Goal: Task Accomplishment & Management: Manage account settings

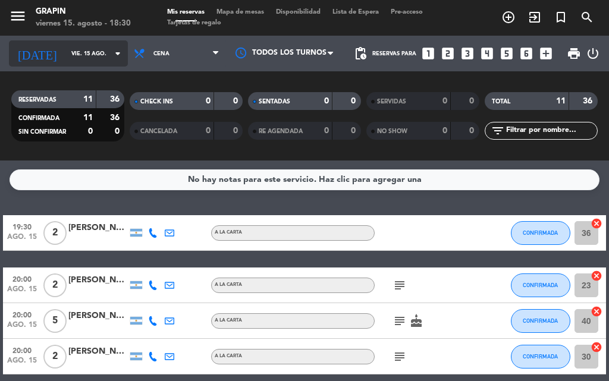
click at [72, 55] on input "vie. 15 ago." at bounding box center [104, 54] width 78 height 18
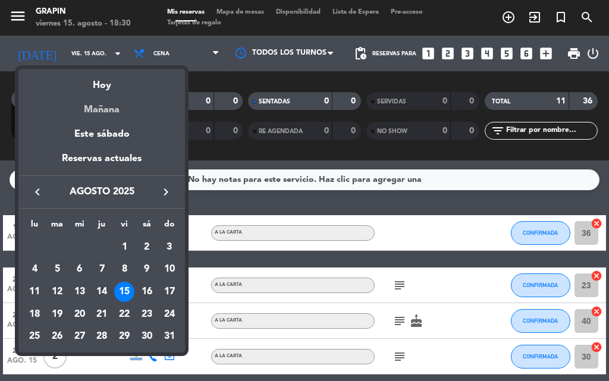
click at [108, 106] on div "Mañana" at bounding box center [101, 105] width 166 height 24
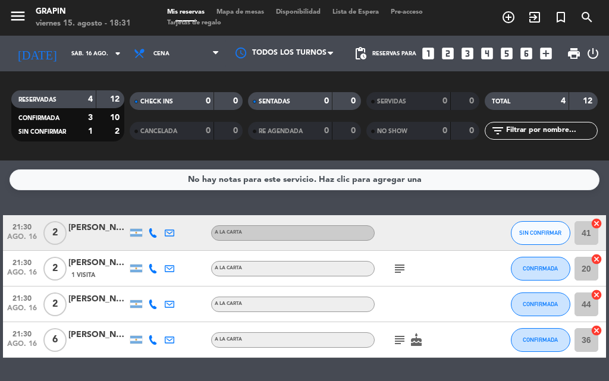
click at [92, 234] on div "[PERSON_NAME][EMAIL_ADDRESS][PERSON_NAME][DOMAIN_NAME] [PERSON_NAME][EMAIL_ADDR…" at bounding box center [97, 228] width 59 height 14
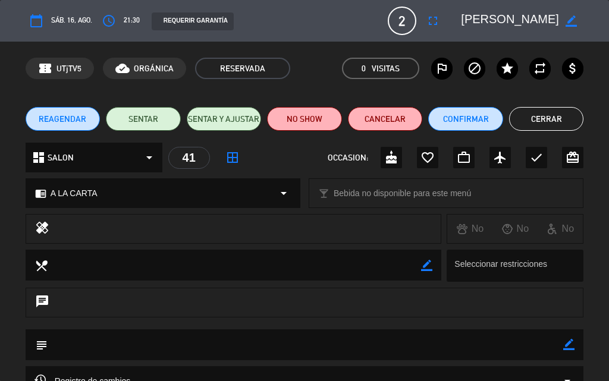
click at [568, 122] on button "Cerrar" at bounding box center [546, 119] width 75 height 24
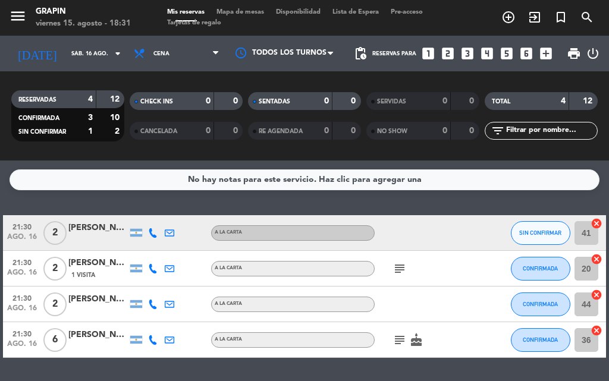
click at [148, 234] on icon at bounding box center [153, 233] width 10 height 10
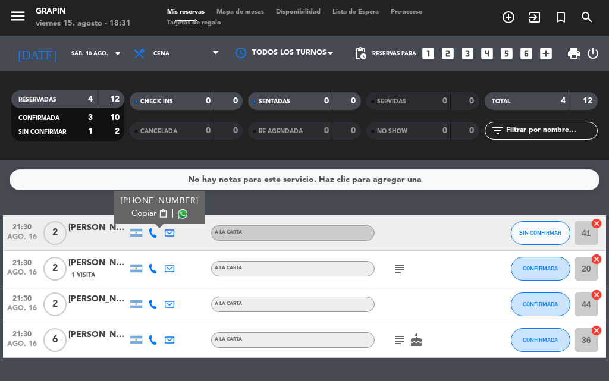
click at [344, 207] on div "No hay notas para este servicio. Haz clic para agregar una 21:30 [DATE] 2 [PERS…" at bounding box center [304, 271] width 609 height 221
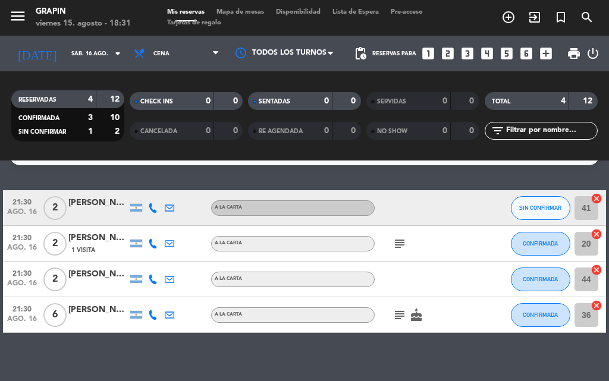
scroll to position [36, 0]
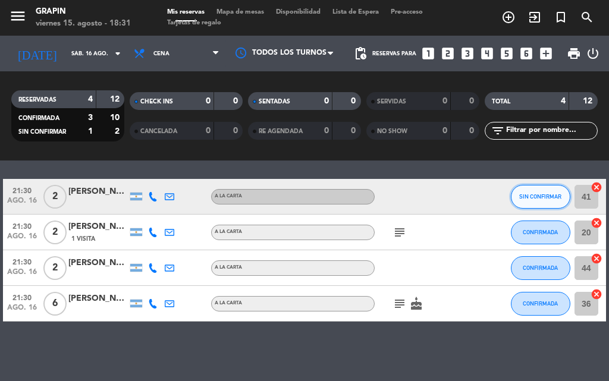
click at [557, 200] on button "SIN CONFIRMAR" at bounding box center [540, 197] width 59 height 24
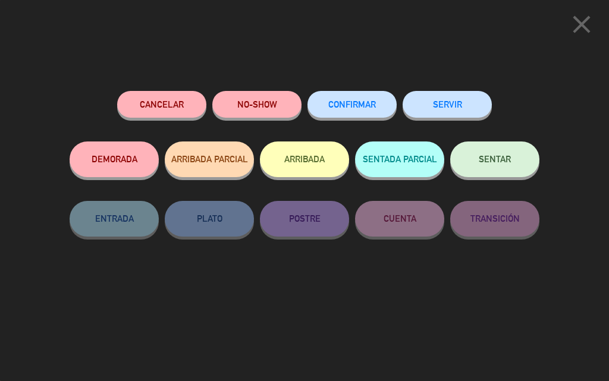
click at [365, 118] on div "CONFIRMAR" at bounding box center [351, 116] width 89 height 51
drag, startPoint x: 366, startPoint y: 115, endPoint x: 370, endPoint y: 127, distance: 11.8
click at [366, 115] on button "CONFIRMAR" at bounding box center [351, 104] width 89 height 27
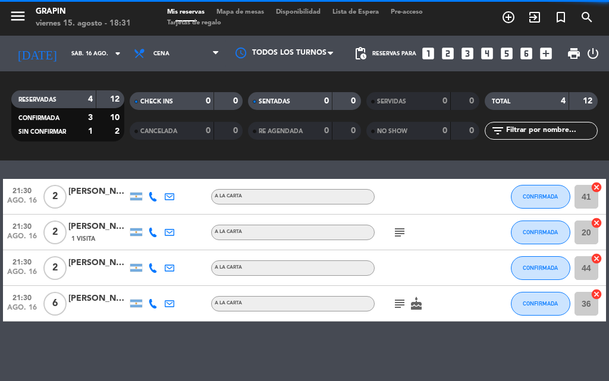
click at [398, 307] on icon "subject" at bounding box center [399, 304] width 14 height 14
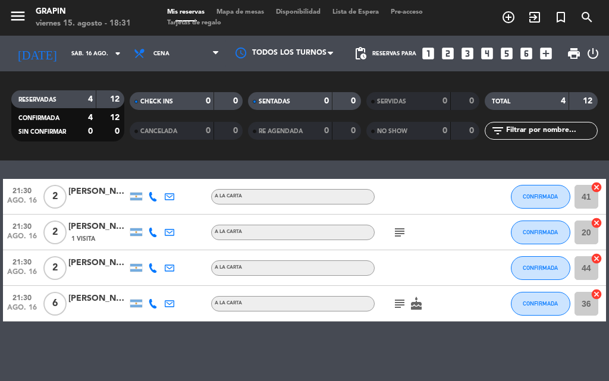
click at [394, 301] on icon "subject" at bounding box center [399, 304] width 14 height 14
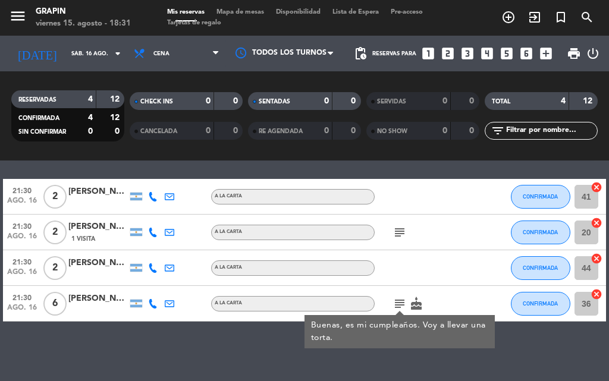
drag, startPoint x: 409, startPoint y: 306, endPoint x: 411, endPoint y: 300, distance: 6.6
click at [409, 306] on span "cake" at bounding box center [416, 304] width 17 height 14
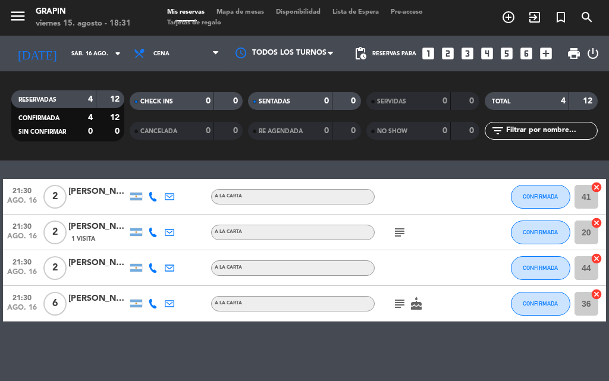
click at [410, 310] on icon "cake" at bounding box center [416, 304] width 14 height 14
click at [401, 225] on icon "subject" at bounding box center [399, 232] width 14 height 14
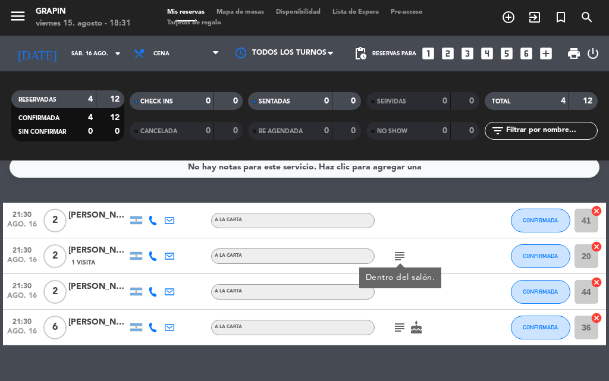
scroll to position [0, 0]
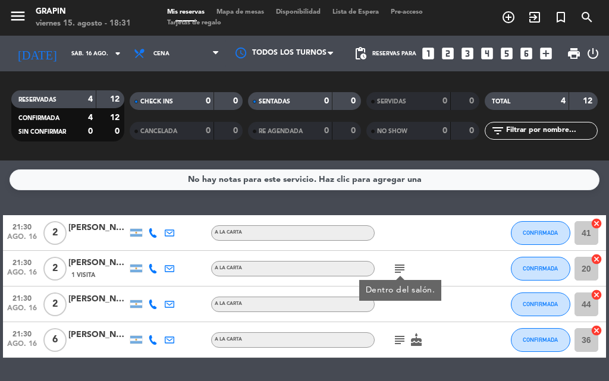
click at [288, 209] on div "No hay notas para este servicio. Haz clic para agregar una 21:30 [DATE] 2 [PERS…" at bounding box center [304, 271] width 609 height 221
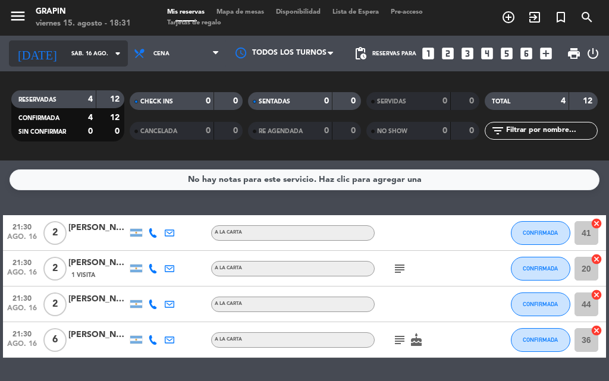
click at [65, 53] on input "sáb. 16 ago." at bounding box center [104, 54] width 78 height 18
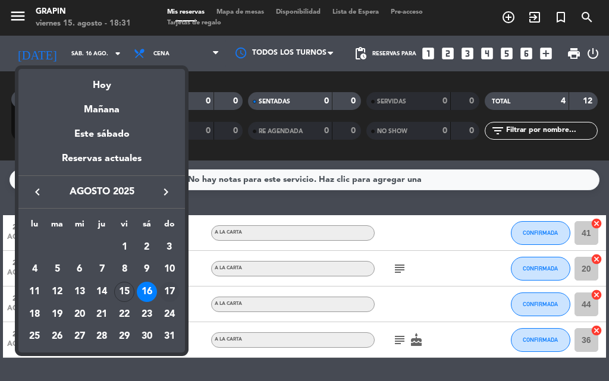
click at [165, 290] on div "17" at bounding box center [169, 292] width 20 height 20
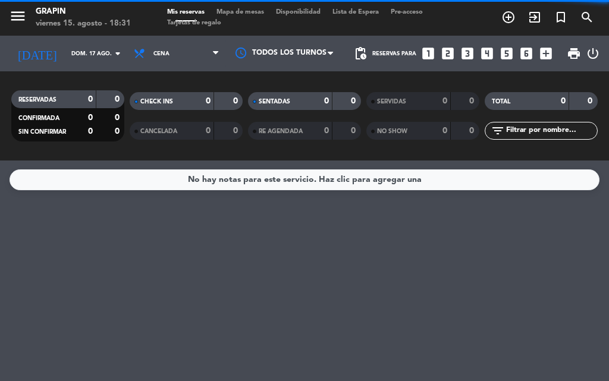
click at [193, 58] on span "Cena" at bounding box center [177, 53] width 98 height 26
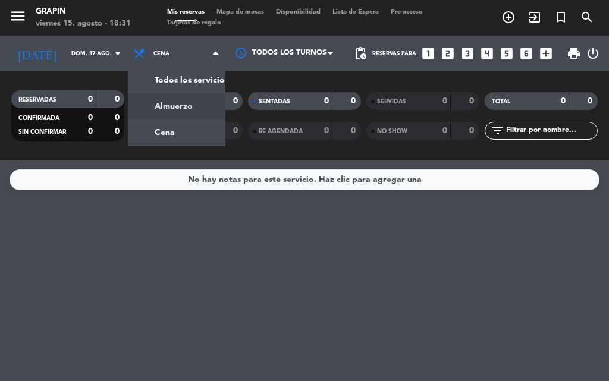
click at [176, 109] on div "menu [PERSON_NAME] [DATE] 15. agosto - 18:31 Mis reservas Mapa de mesas Disponi…" at bounding box center [304, 80] width 609 height 161
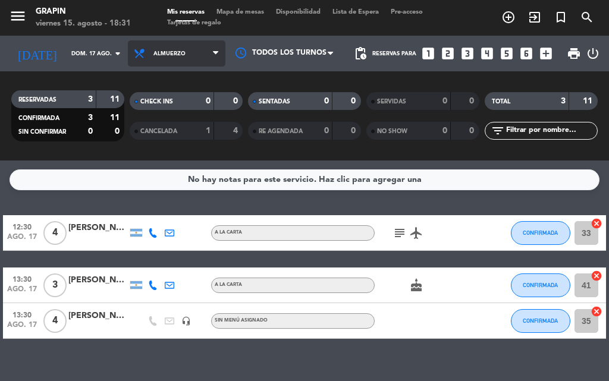
click at [159, 43] on span "Almuerzo" at bounding box center [177, 53] width 98 height 26
click at [187, 109] on div "menu [PERSON_NAME] [DATE] 15. agosto - 18:31 Mis reservas Mapa de mesas Disponi…" at bounding box center [304, 80] width 609 height 161
click at [190, 52] on span "Almuerzo" at bounding box center [177, 53] width 98 height 26
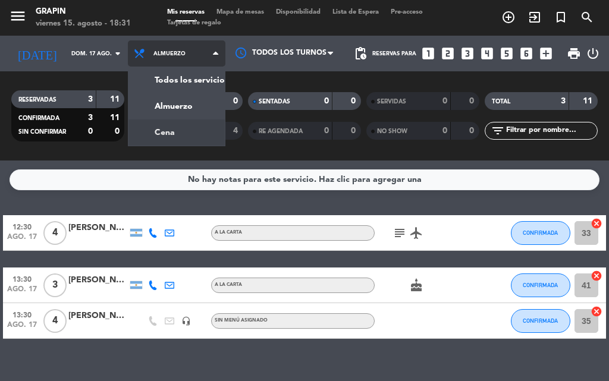
click at [189, 133] on div "menu [PERSON_NAME] [DATE] 15. agosto - 18:31 Mis reservas Mapa de mesas Disponi…" at bounding box center [304, 80] width 609 height 161
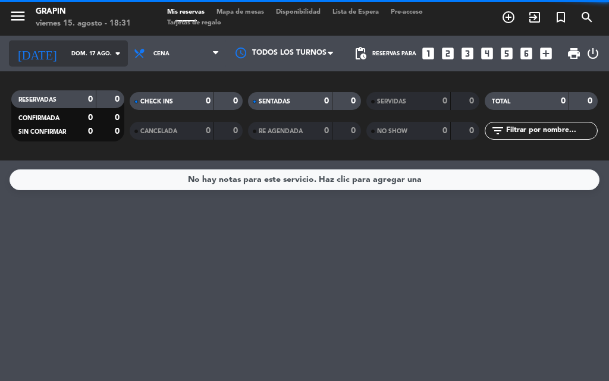
click at [76, 62] on input "dom. 17 ago." at bounding box center [104, 54] width 78 height 18
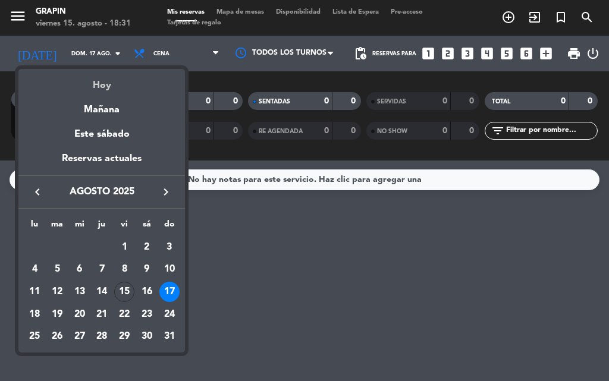
click at [101, 80] on div "Hoy" at bounding box center [101, 81] width 166 height 24
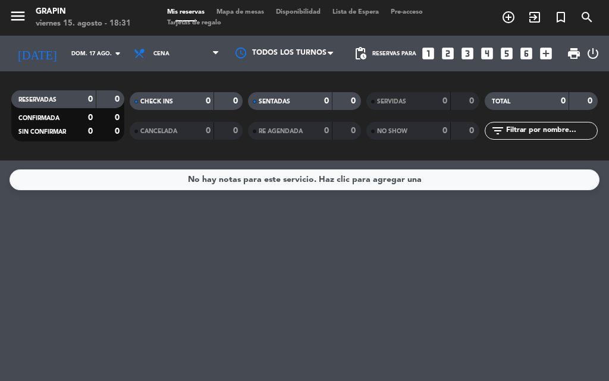
type input "vie. 15 ago."
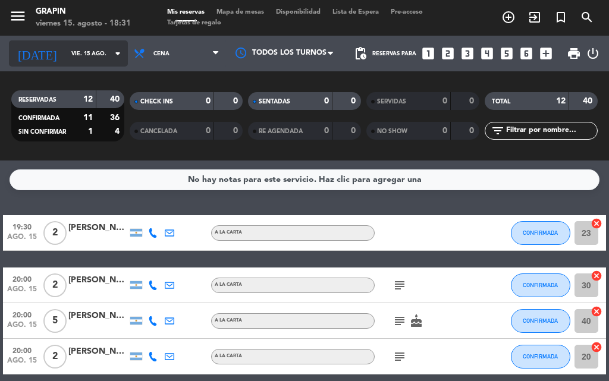
click at [66, 53] on input "vie. 15 ago." at bounding box center [104, 54] width 78 height 18
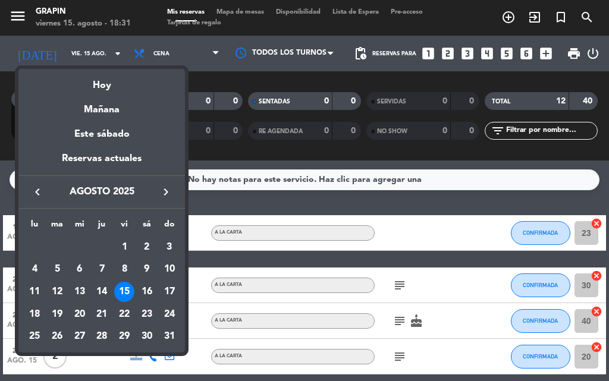
click at [365, 197] on div at bounding box center [304, 190] width 609 height 381
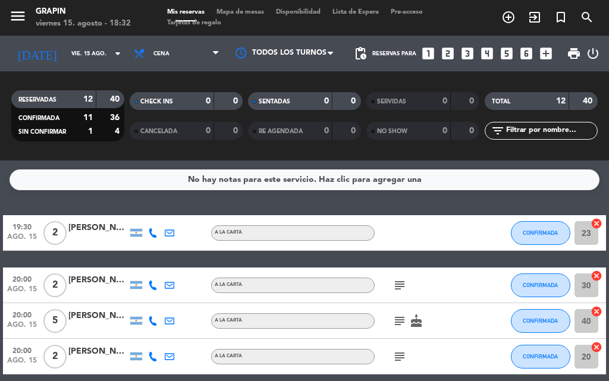
scroll to position [119, 0]
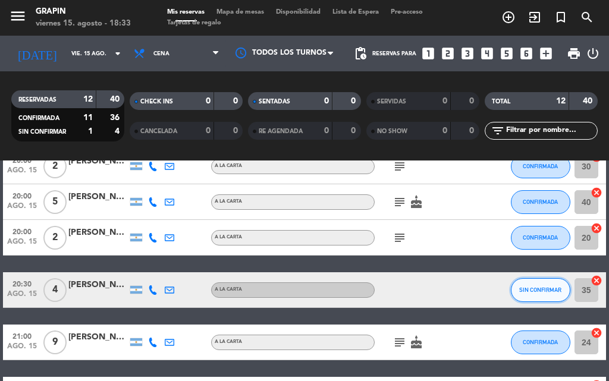
click at [554, 296] on button "SIN CONFIRMAR" at bounding box center [540, 290] width 59 height 24
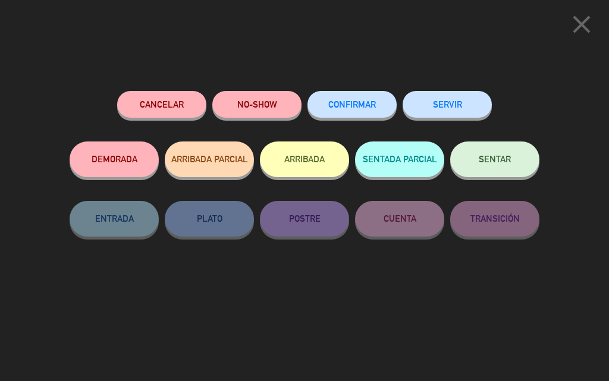
click at [369, 98] on button "CONFIRMAR" at bounding box center [351, 104] width 89 height 27
